Goal: Browse casually

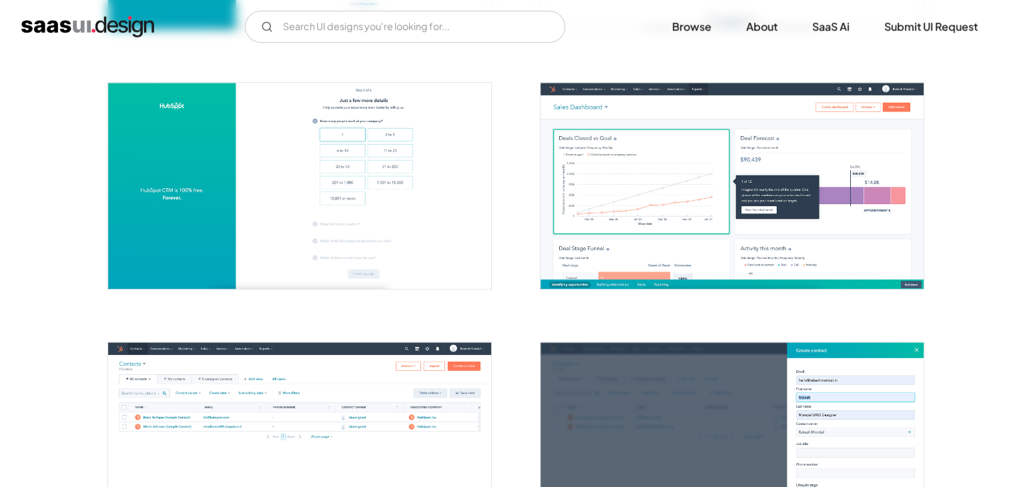
scroll to position [734, 0]
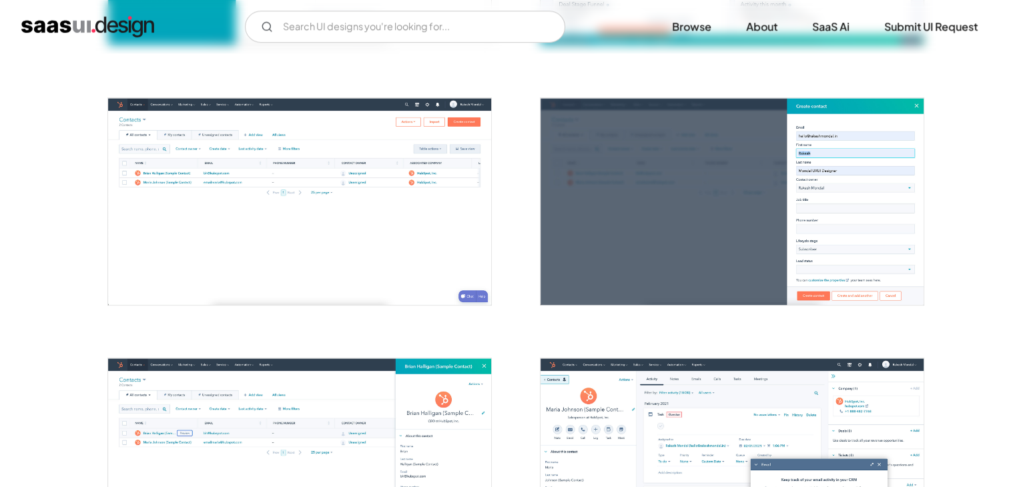
click at [294, 195] on img "open lightbox" at bounding box center [299, 201] width 383 height 206
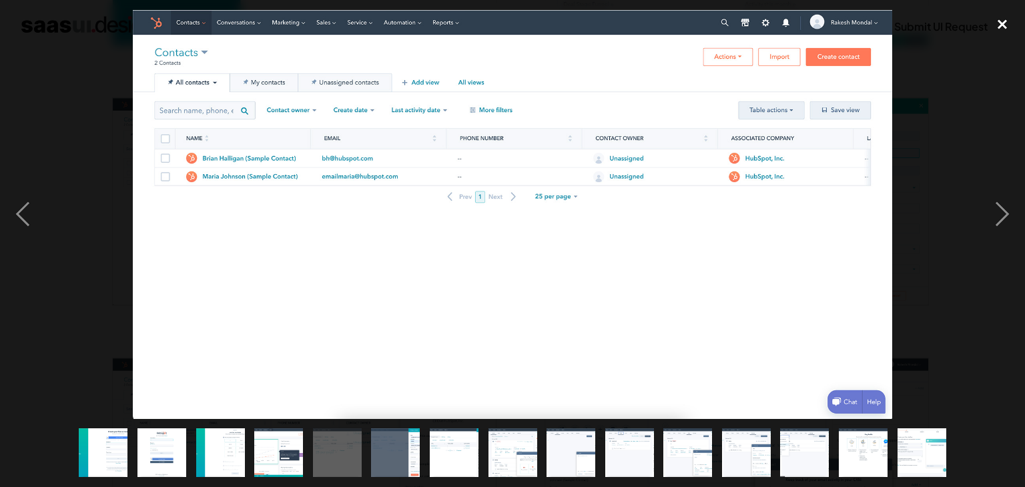
click at [989, 27] on div "close lightbox" at bounding box center [1001, 24] width 45 height 29
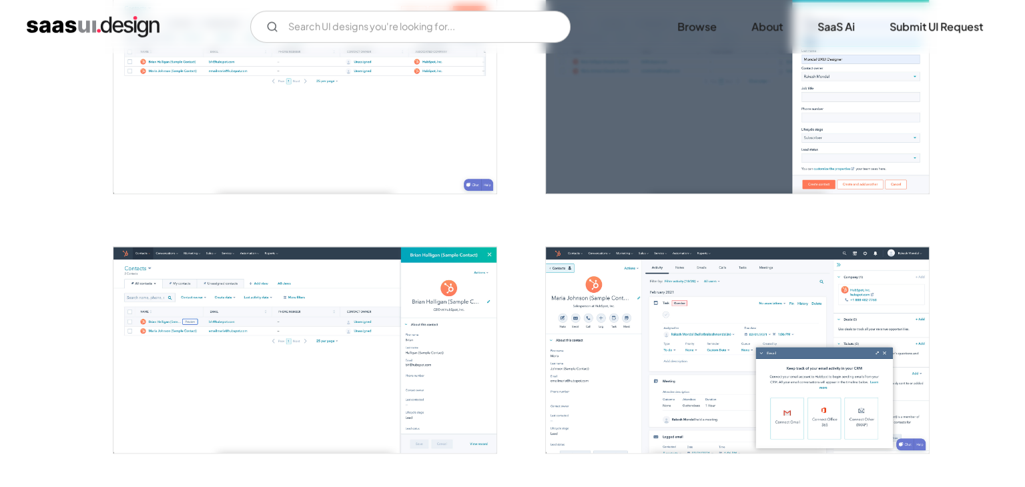
scroll to position [1001, 0]
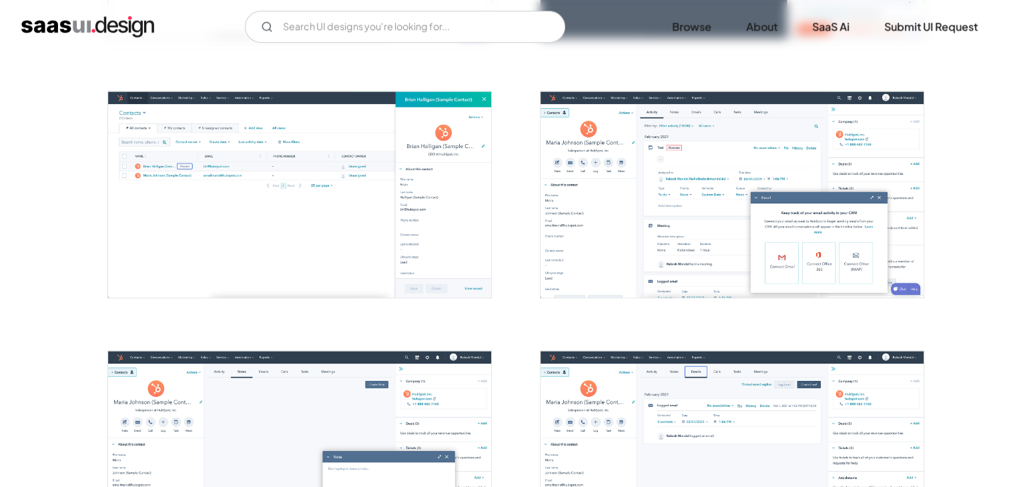
click at [723, 270] on img "open lightbox" at bounding box center [731, 194] width 383 height 206
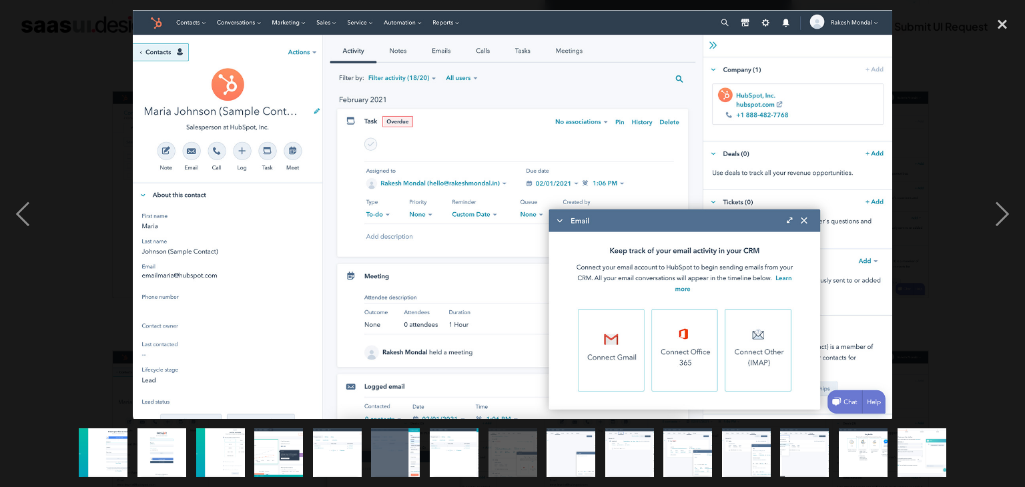
click at [807, 223] on img at bounding box center [512, 214] width 759 height 409
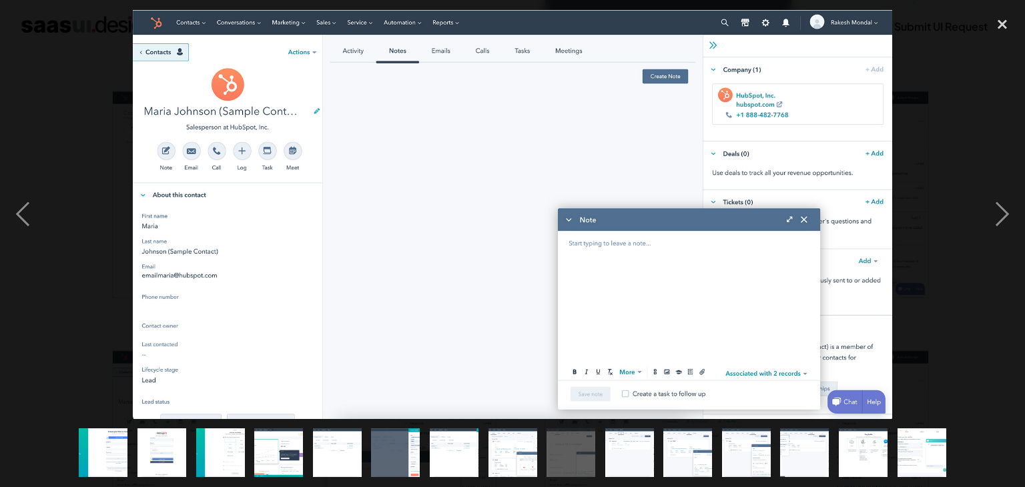
click at [807, 223] on img at bounding box center [512, 214] width 759 height 409
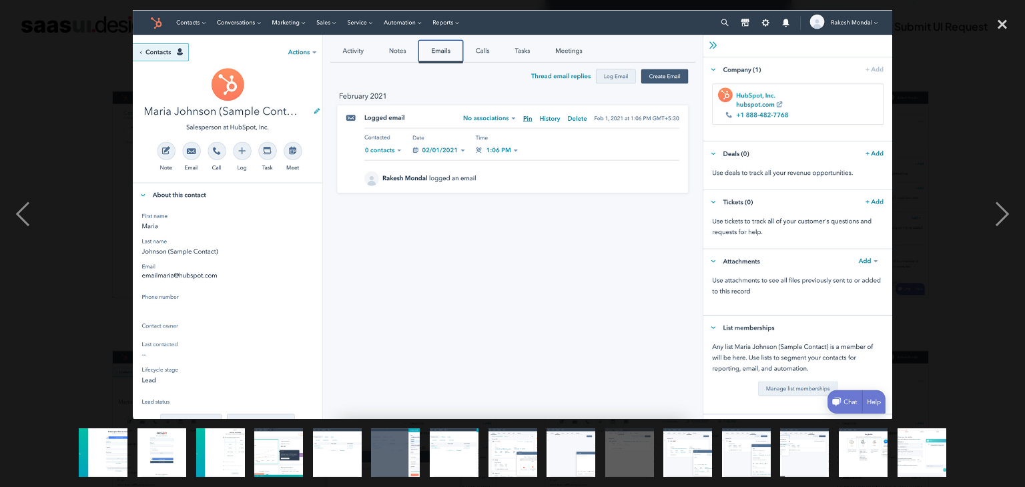
click at [807, 223] on img at bounding box center [512, 214] width 759 height 409
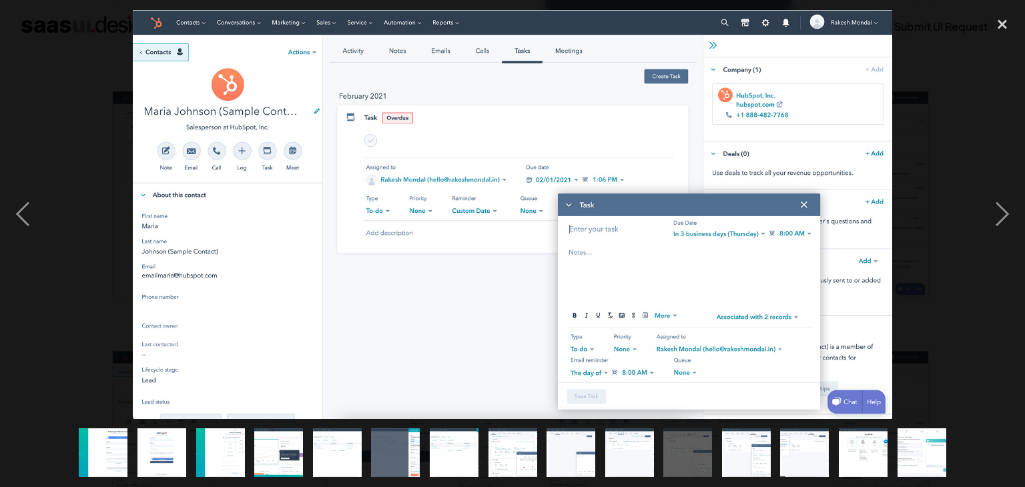
click at [807, 223] on img at bounding box center [512, 214] width 759 height 409
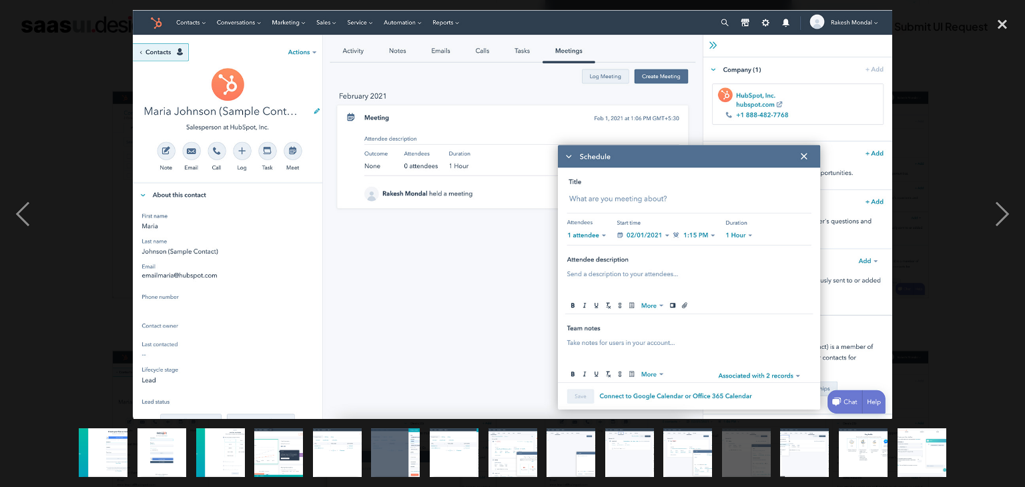
click at [807, 223] on img at bounding box center [512, 214] width 759 height 409
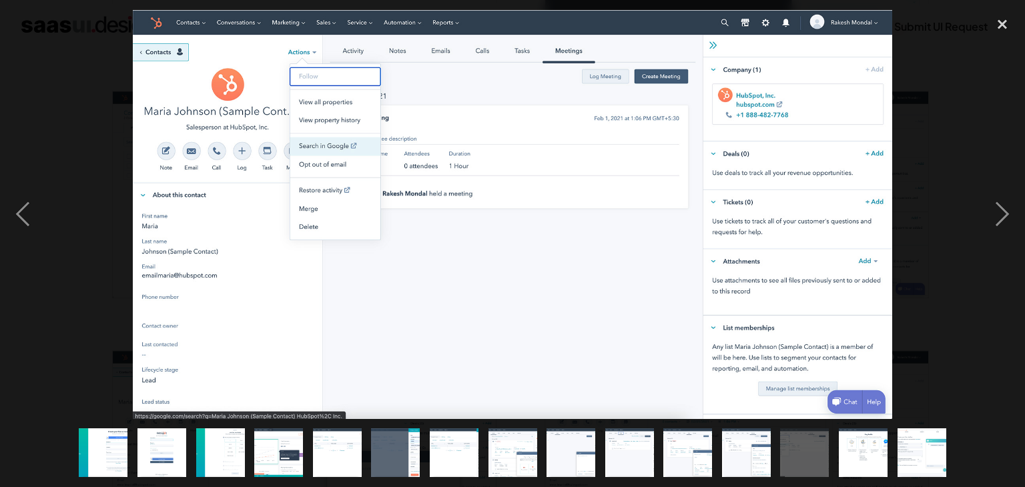
click at [807, 223] on img at bounding box center [512, 214] width 759 height 409
